Goal: Task Accomplishment & Management: Complete application form

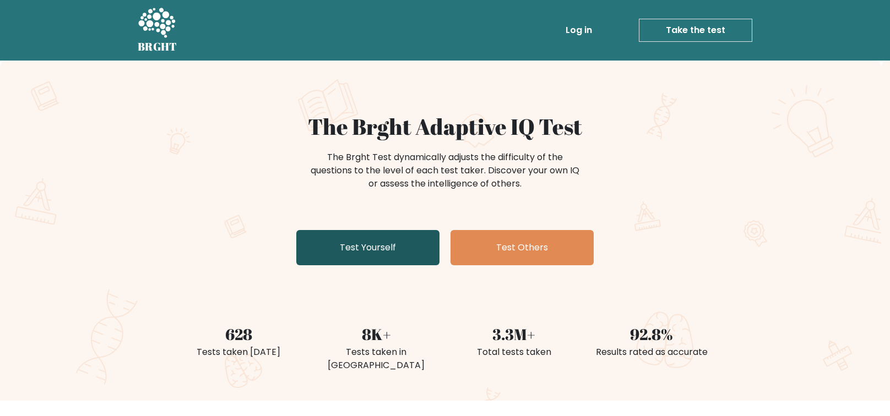
click at [361, 248] on link "Test Yourself" at bounding box center [367, 247] width 143 height 35
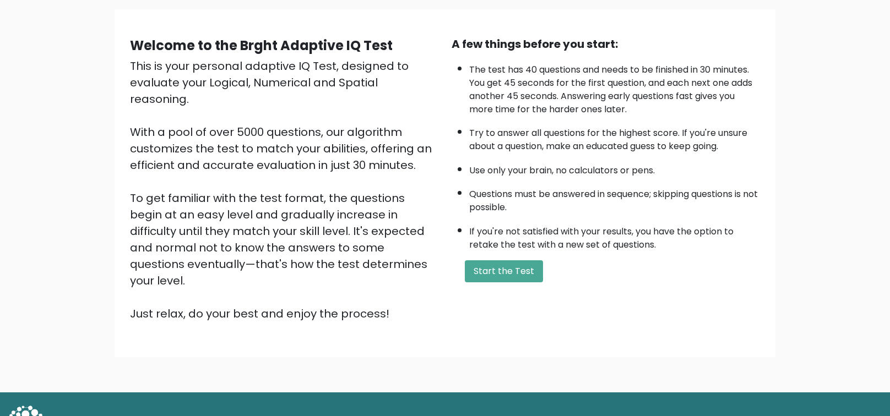
scroll to position [88, 0]
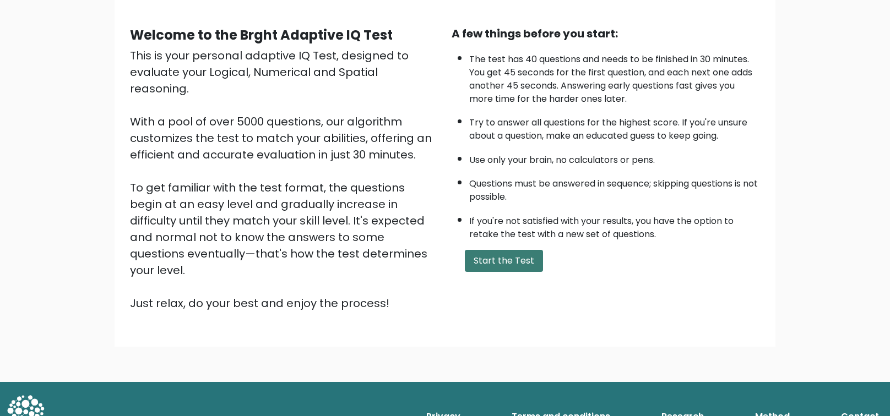
click at [516, 262] on button "Start the Test" at bounding box center [504, 261] width 78 height 22
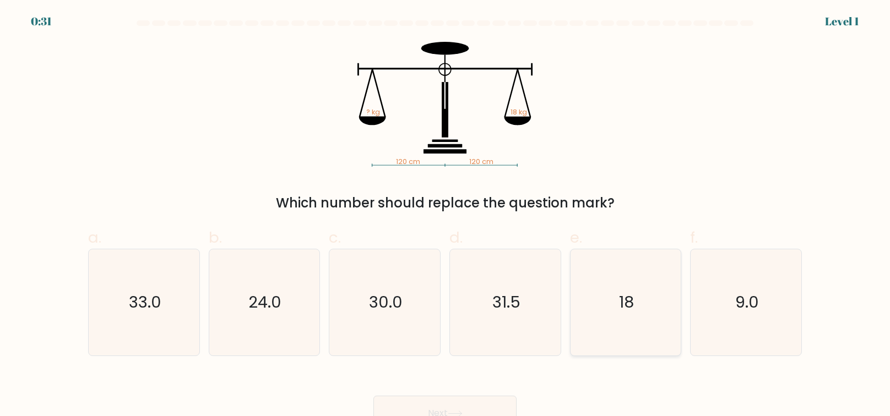
click at [621, 292] on text "18" at bounding box center [626, 302] width 15 height 22
click at [446, 215] on input "e. 18" at bounding box center [445, 211] width 1 height 7
radio input "true"
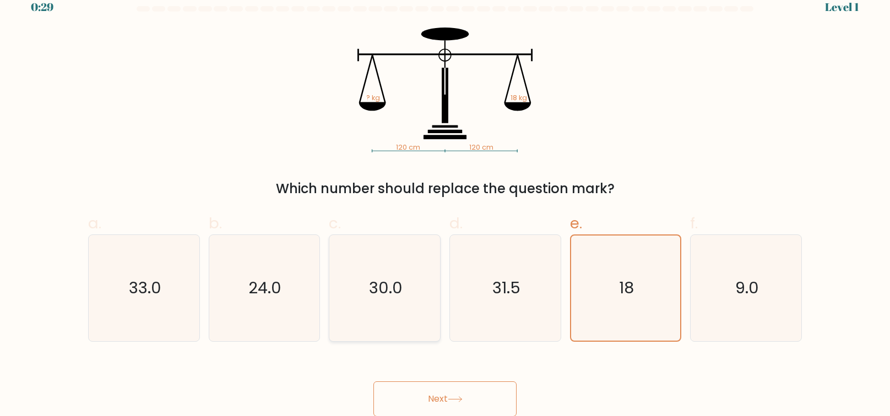
scroll to position [14, 0]
click at [452, 403] on button "Next" at bounding box center [445, 399] width 143 height 35
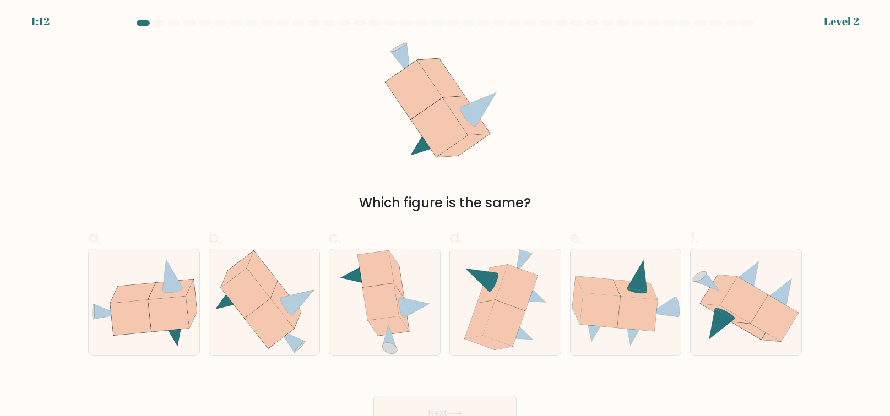
scroll to position [0, 0]
click at [145, 313] on icon at bounding box center [130, 317] width 41 height 35
click at [445, 215] on input "a." at bounding box center [445, 211] width 1 height 7
radio input "true"
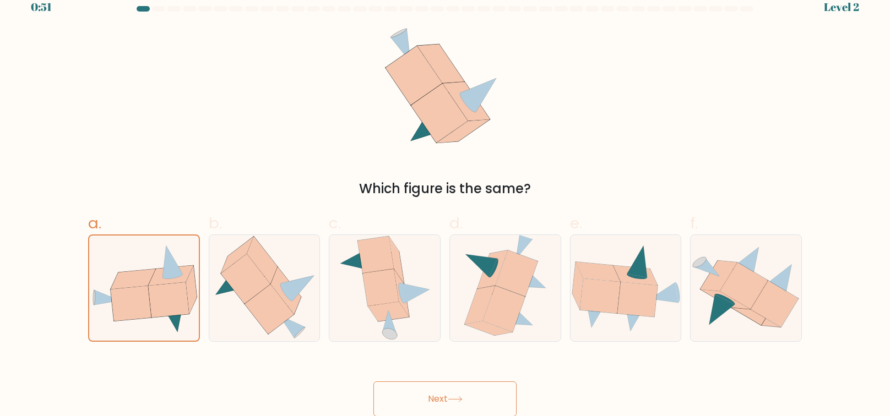
scroll to position [14, 0]
click at [463, 396] on button "Next" at bounding box center [445, 399] width 143 height 35
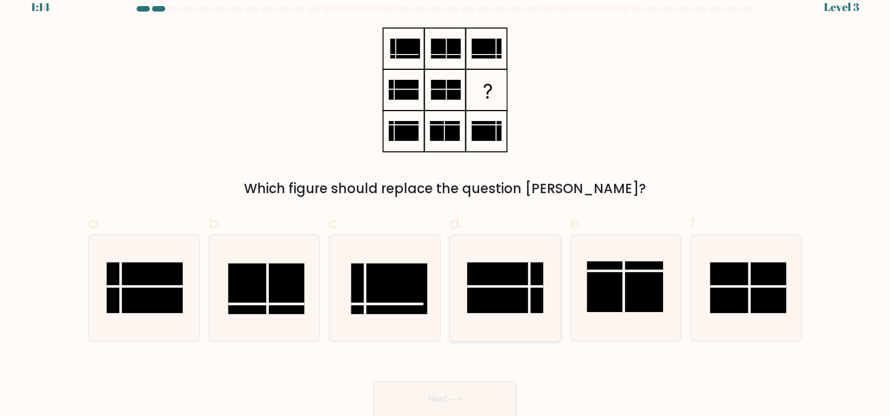
click at [509, 291] on rect at bounding box center [505, 288] width 76 height 51
click at [446, 201] on input "d." at bounding box center [445, 197] width 1 height 7
radio input "true"
click at [446, 401] on button "Next" at bounding box center [445, 399] width 143 height 35
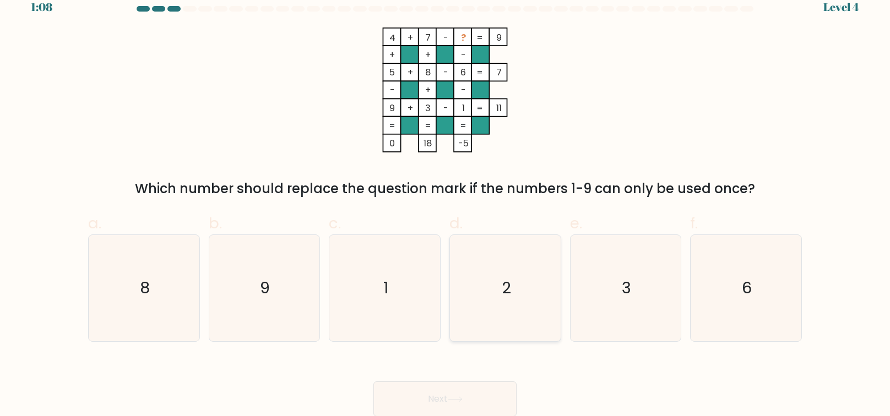
click at [506, 267] on icon "2" at bounding box center [505, 288] width 106 height 106
click at [446, 201] on input "d. 2" at bounding box center [445, 197] width 1 height 7
radio input "true"
click at [453, 397] on icon at bounding box center [455, 400] width 15 height 6
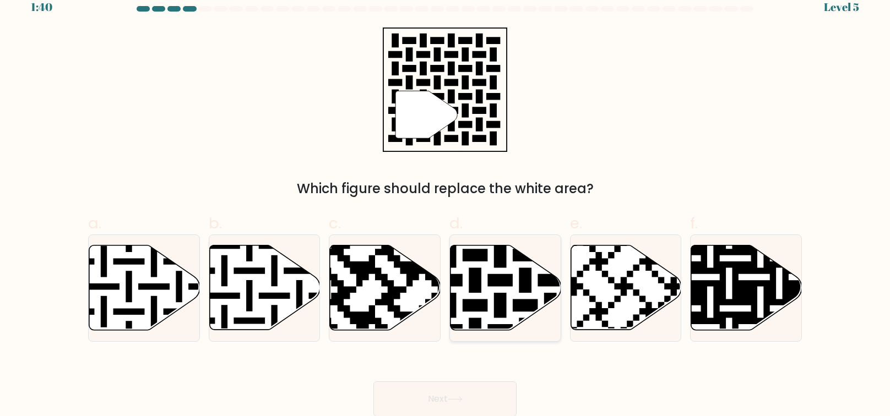
click at [487, 289] on icon at bounding box center [506, 288] width 111 height 85
click at [446, 201] on input "d." at bounding box center [445, 197] width 1 height 7
radio input "true"
click at [443, 395] on button "Next" at bounding box center [445, 399] width 143 height 35
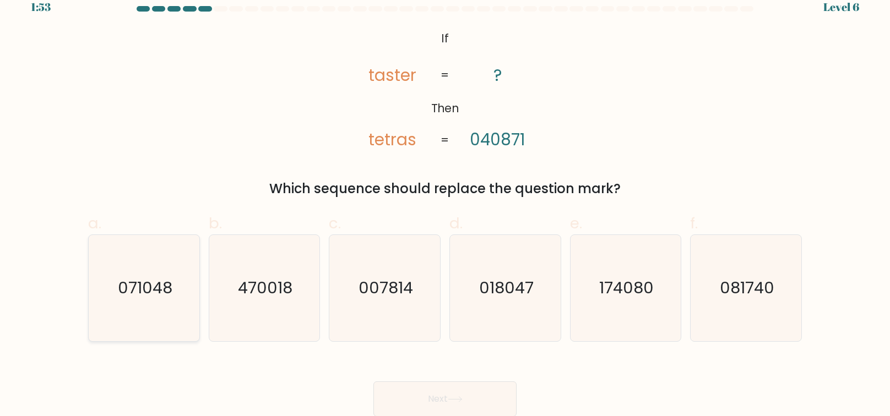
click at [138, 295] on text "071048" at bounding box center [145, 288] width 55 height 22
click at [445, 201] on input "a. 071048" at bounding box center [445, 197] width 1 height 7
radio input "true"
click at [447, 398] on button "Next" at bounding box center [445, 399] width 143 height 35
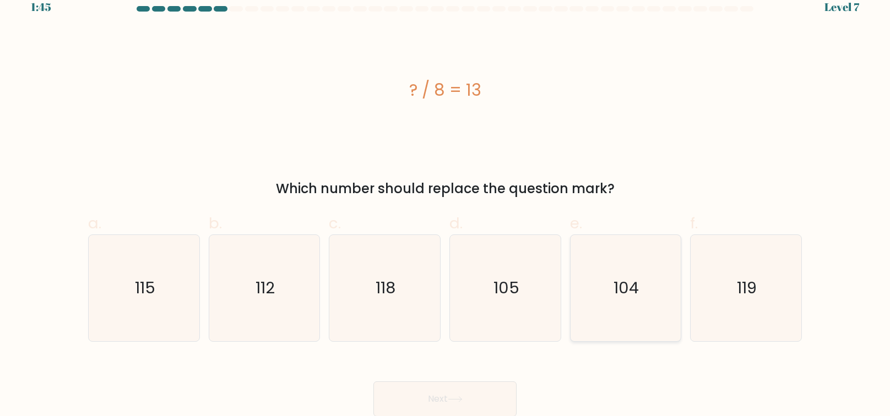
click at [622, 267] on icon "104" at bounding box center [625, 288] width 106 height 106
click at [446, 201] on input "e. 104" at bounding box center [445, 197] width 1 height 7
radio input "true"
click at [458, 409] on button "Next" at bounding box center [445, 399] width 143 height 35
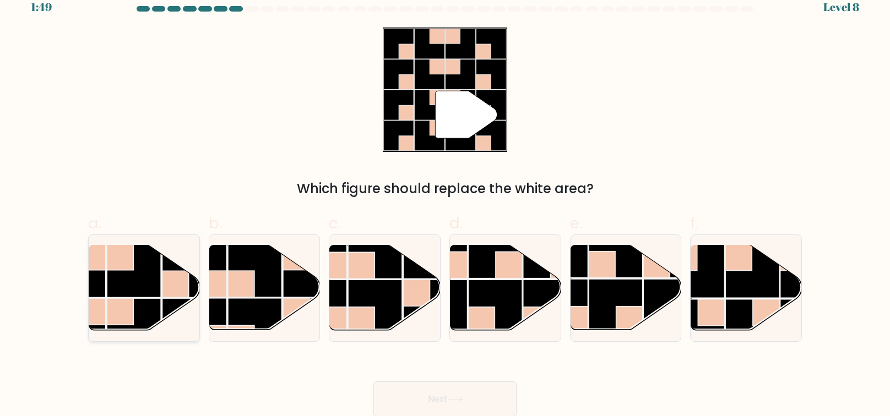
click at [127, 277] on rect at bounding box center [134, 271] width 54 height 54
click at [445, 201] on input "a." at bounding box center [445, 197] width 1 height 7
radio input "true"
click at [424, 391] on button "Next" at bounding box center [445, 399] width 143 height 35
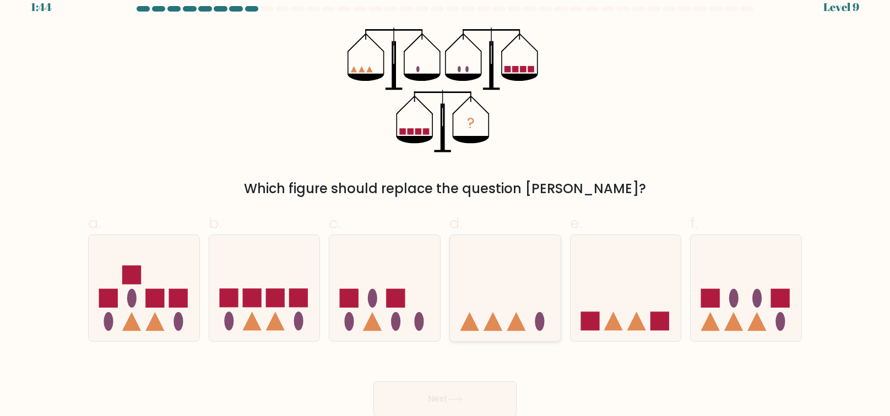
click at [524, 259] on icon at bounding box center [505, 287] width 111 height 91
click at [446, 201] on input "d." at bounding box center [445, 197] width 1 height 7
radio input "true"
click at [496, 282] on icon at bounding box center [506, 288] width 110 height 91
click at [446, 201] on input "d." at bounding box center [445, 197] width 1 height 7
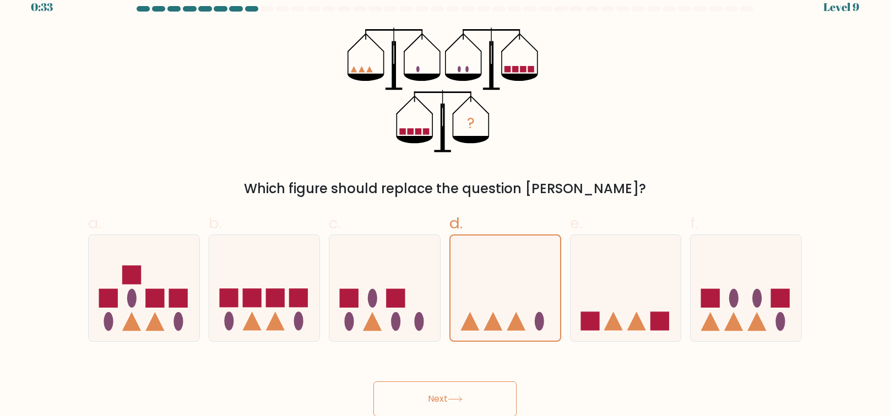
click at [462, 399] on icon at bounding box center [455, 400] width 15 height 6
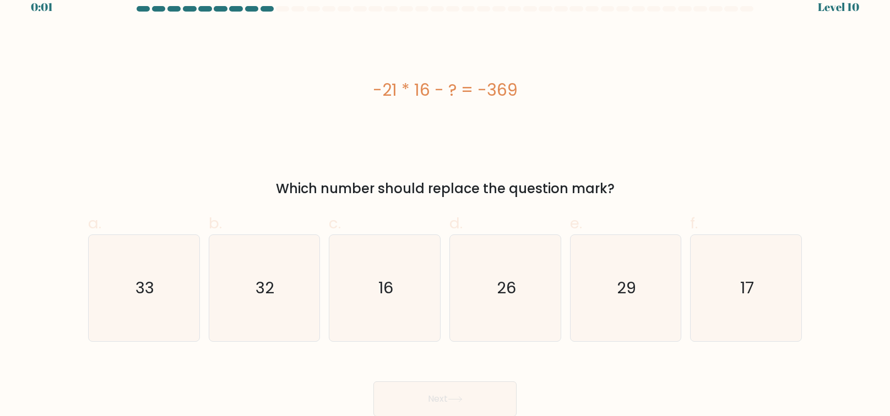
click at [88, 287] on div "a. 33" at bounding box center [144, 277] width 121 height 130
click at [113, 290] on icon "33" at bounding box center [144, 288] width 106 height 106
click at [445, 201] on input "a. 33" at bounding box center [445, 197] width 1 height 7
radio input "true"
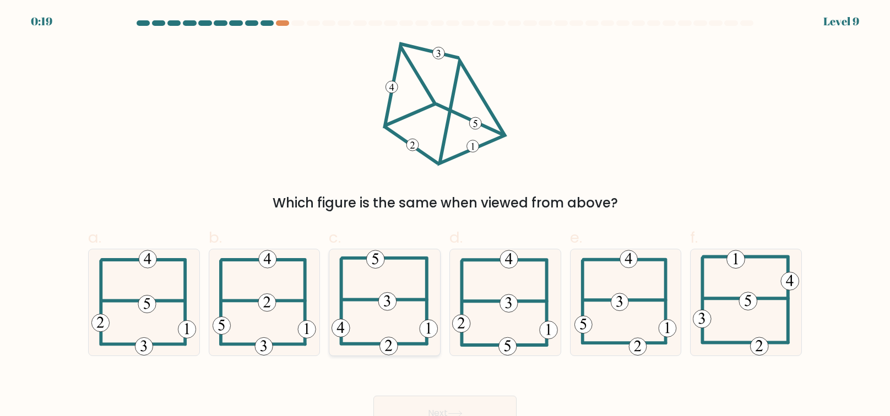
click at [386, 311] on 473 at bounding box center [387, 302] width 18 height 18
click at [445, 215] on input "c." at bounding box center [445, 211] width 1 height 7
radio input "true"
click at [437, 406] on button "Next" at bounding box center [445, 413] width 143 height 35
